Goal: Transaction & Acquisition: Purchase product/service

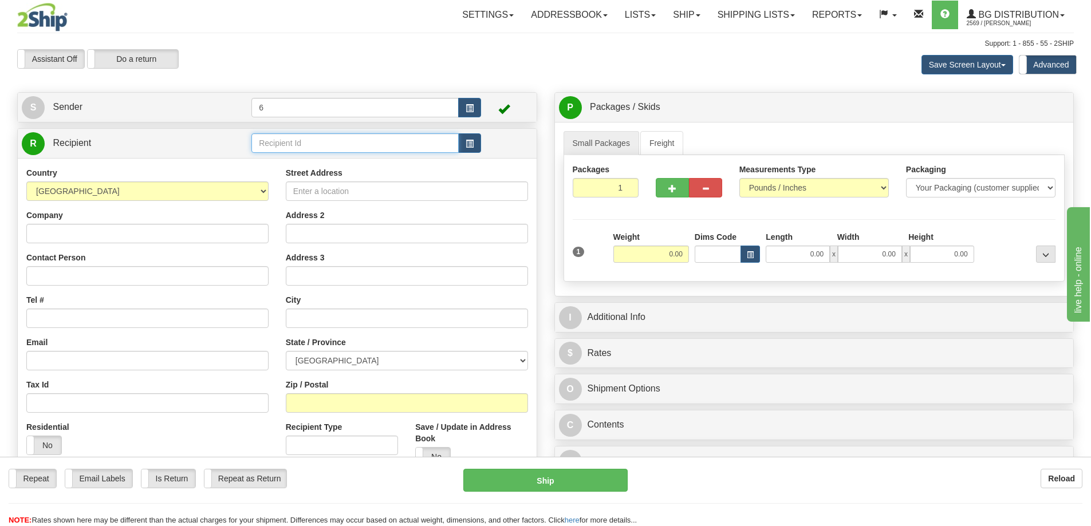
click at [262, 147] on input "text" at bounding box center [354, 142] width 207 height 19
type input "45031"
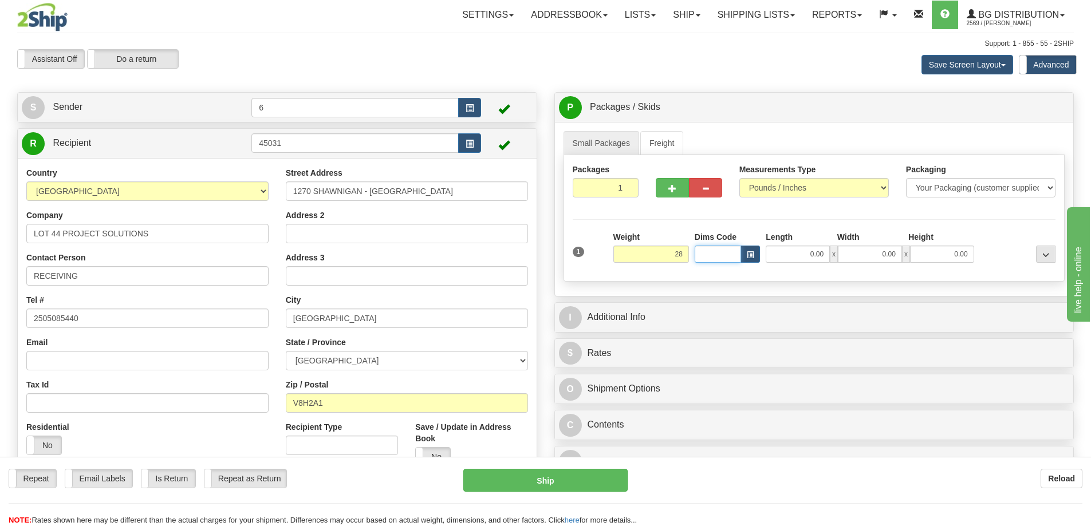
type input "28.00"
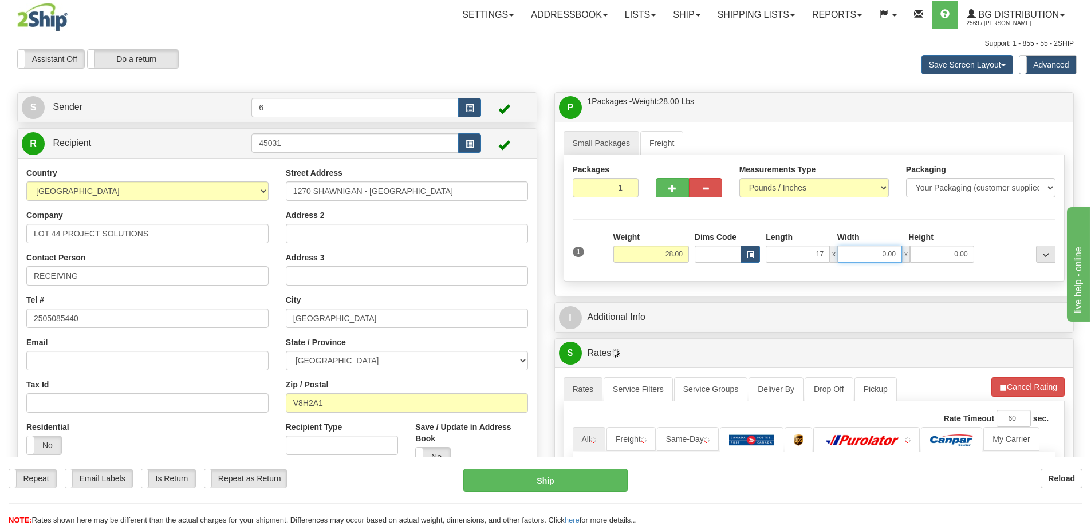
type input "17.00"
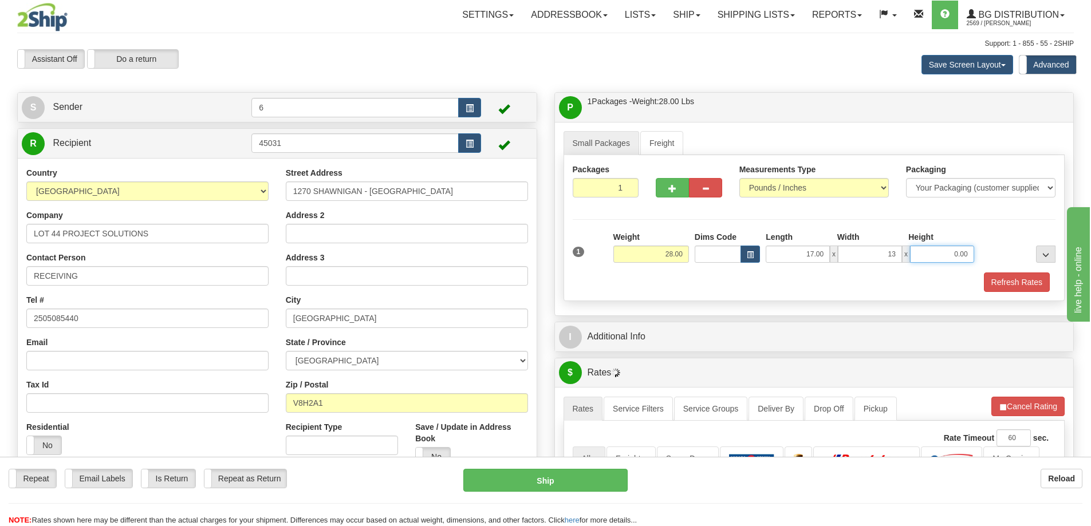
type input "13.00"
type input "11.00"
click at [1018, 281] on button "Refresh Rates" at bounding box center [1017, 282] width 66 height 19
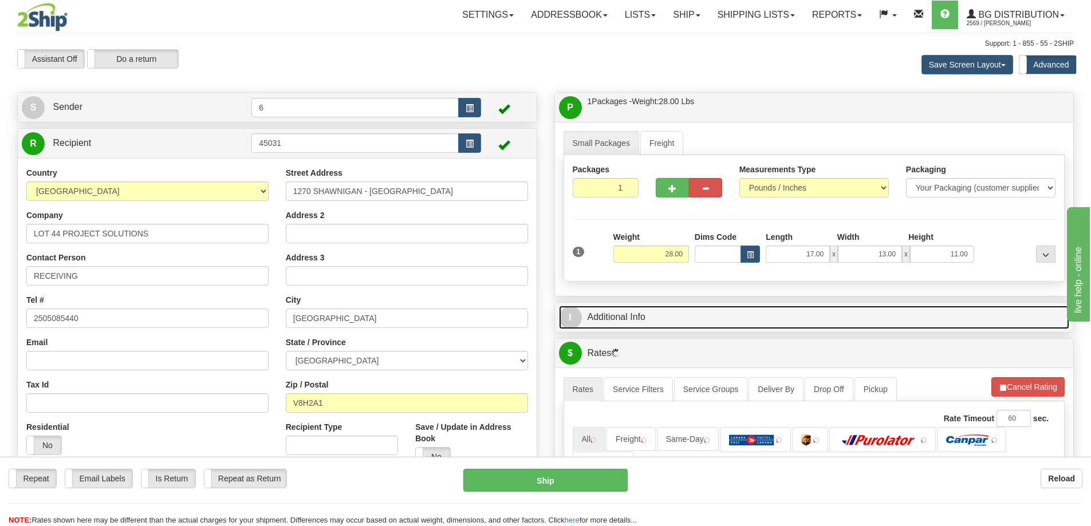
click at [934, 315] on link "I Additional Info" at bounding box center [814, 317] width 511 height 23
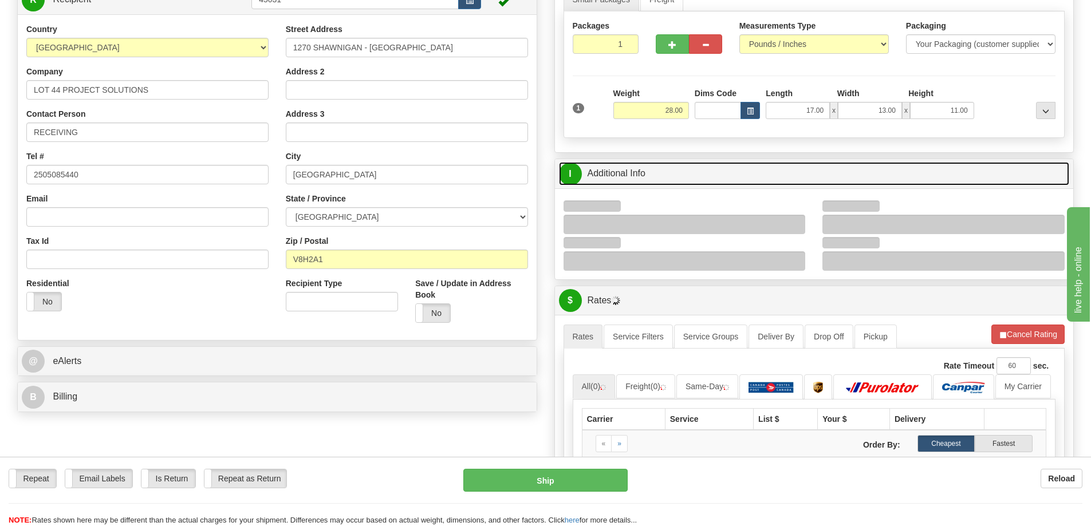
scroll to position [229, 0]
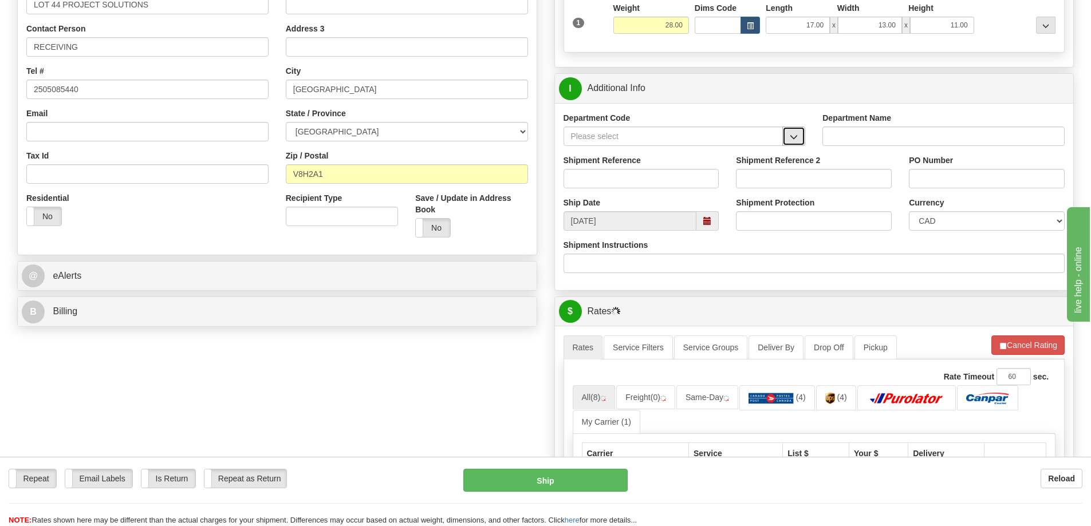
click at [795, 146] on button "button" at bounding box center [793, 136] width 23 height 19
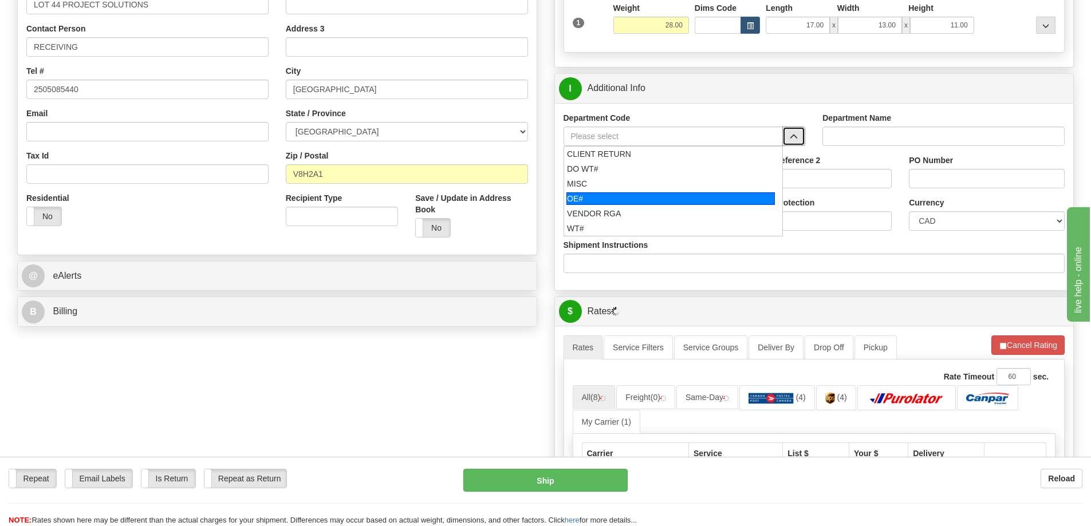
click at [632, 198] on div "OE#" at bounding box center [670, 198] width 208 height 13
type input "OE#"
type input "ORDERS"
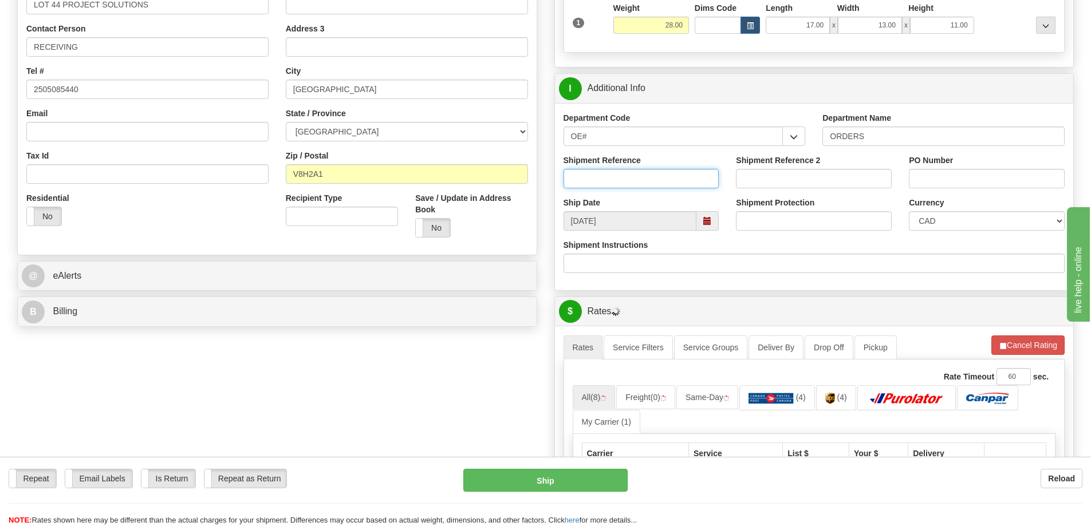
click at [641, 171] on input "Shipment Reference" at bounding box center [641, 178] width 156 height 19
type input "60033689-00 60030602-01"
paste input "60033689-00 60030602-01"
type input "60033689-00 60030602-01"
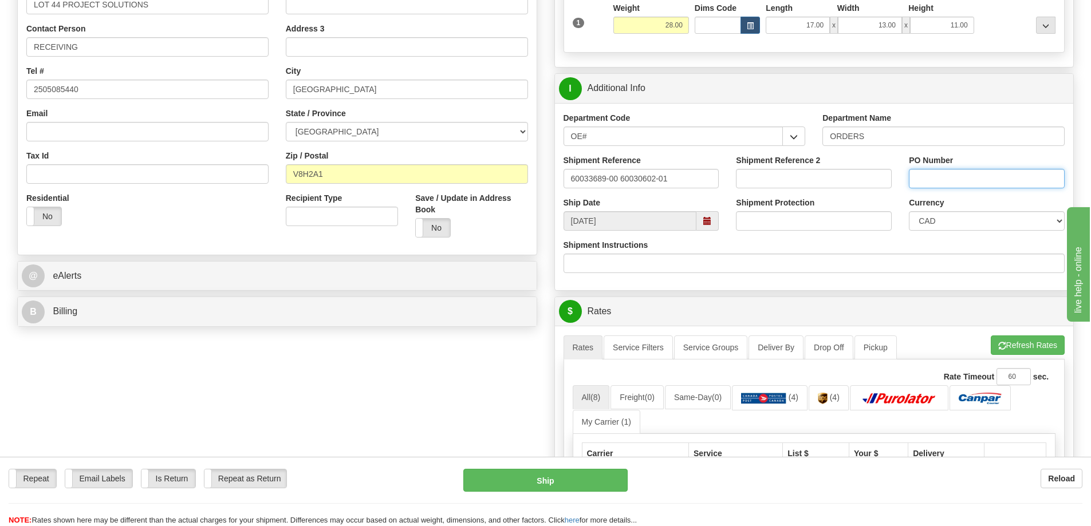
paste input "60033689-00 60030602-01"
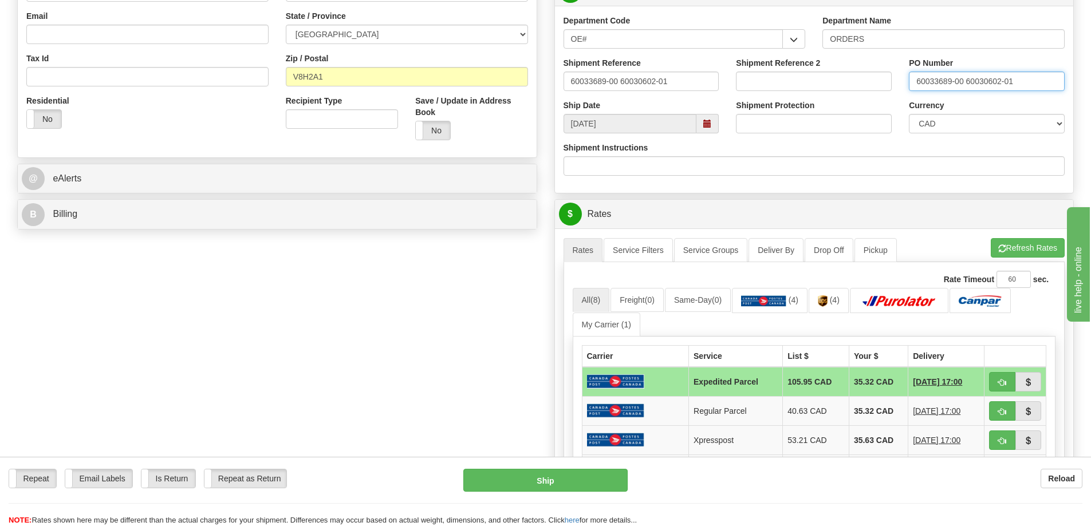
scroll to position [515, 0]
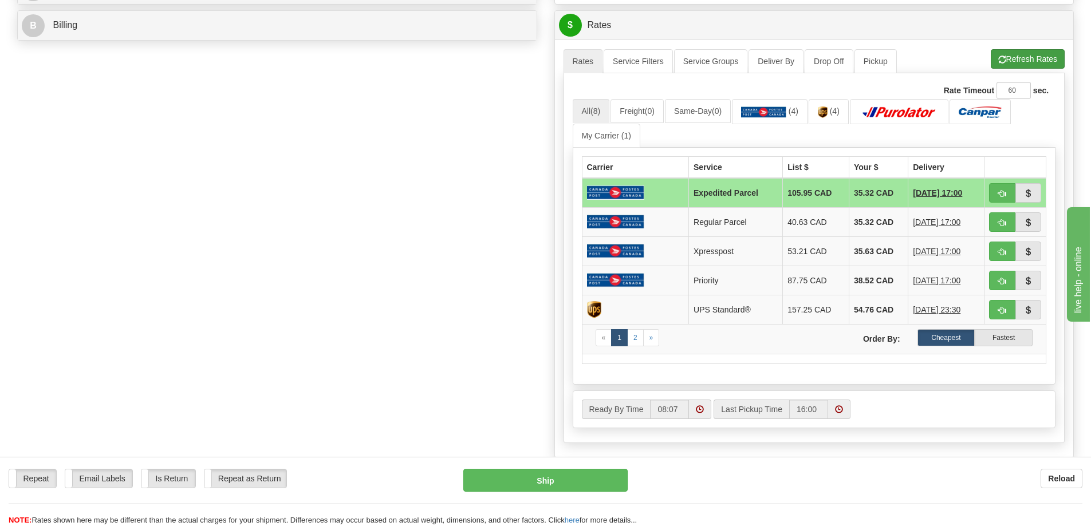
type input "60033689-00 60030602-01"
click at [1025, 63] on button "Refresh Rates" at bounding box center [1028, 58] width 74 height 19
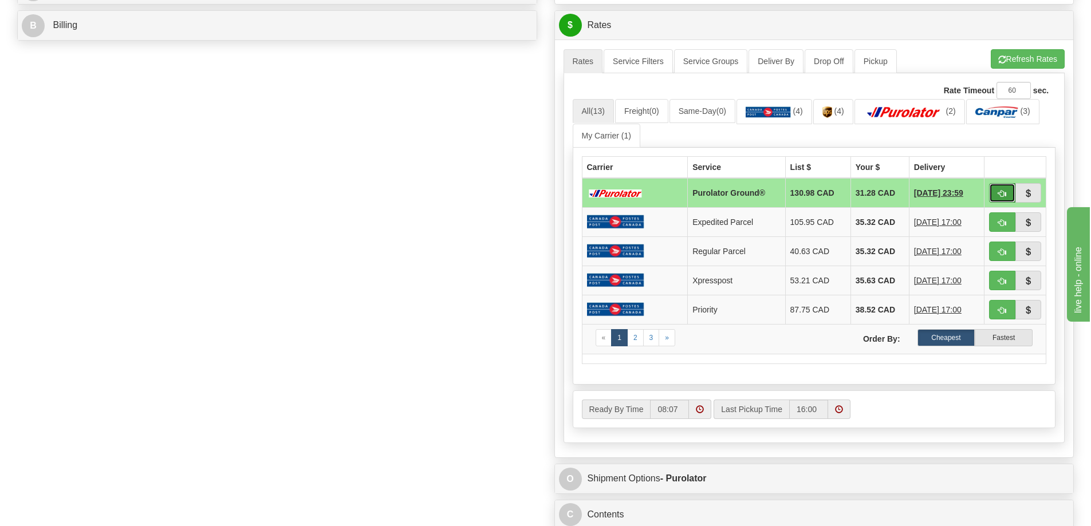
click at [1005, 194] on span "button" at bounding box center [1002, 193] width 8 height 7
type input "260"
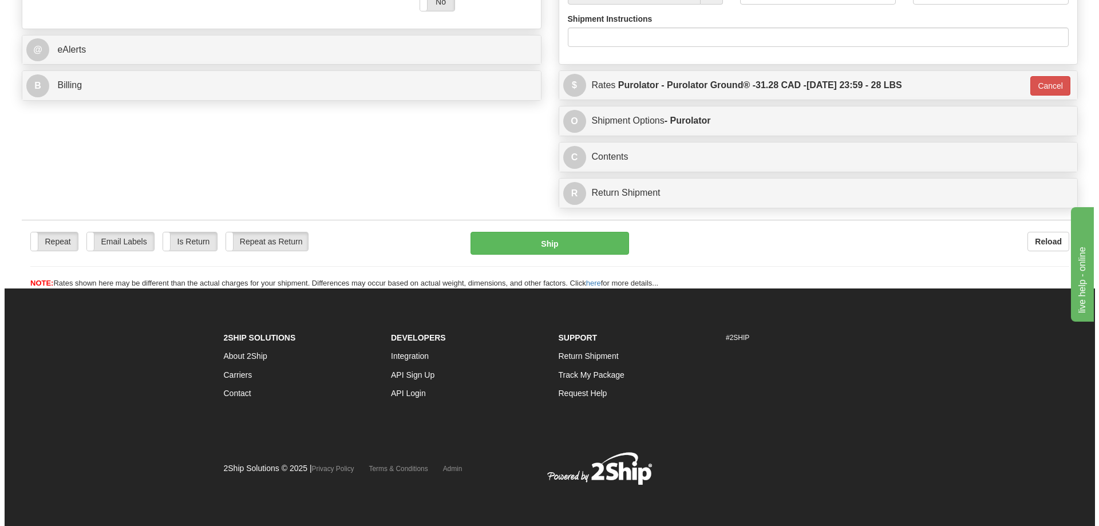
scroll to position [491, 0]
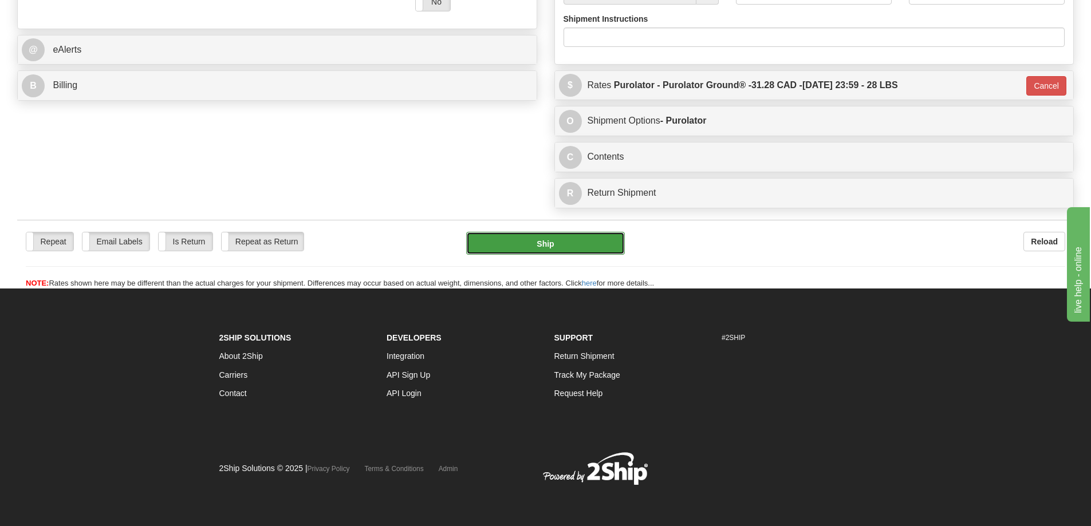
click at [579, 232] on button "Ship" at bounding box center [545, 243] width 159 height 23
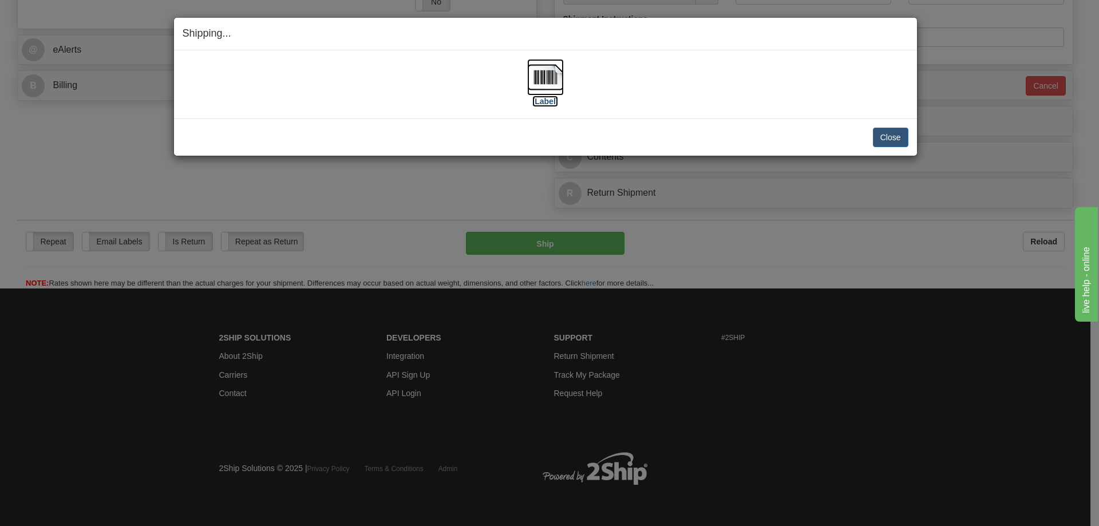
click at [547, 99] on label "[Label]" at bounding box center [545, 101] width 26 height 11
